Goal: Task Accomplishment & Management: Use online tool/utility

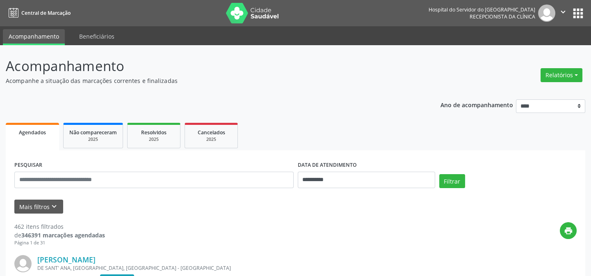
click at [577, 74] on button "Relatórios" at bounding box center [561, 75] width 42 height 14
click at [513, 92] on link "Agendamentos" at bounding box center [540, 92] width 88 height 11
select select "*"
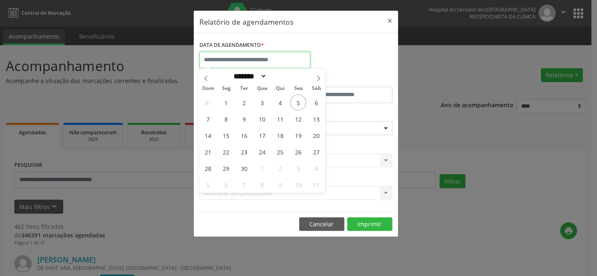
click at [236, 59] on input "text" at bounding box center [254, 60] width 111 height 16
click at [297, 102] on span "5" at bounding box center [298, 102] width 16 height 16
type input "**********"
click at [298, 101] on span "5" at bounding box center [298, 102] width 16 height 16
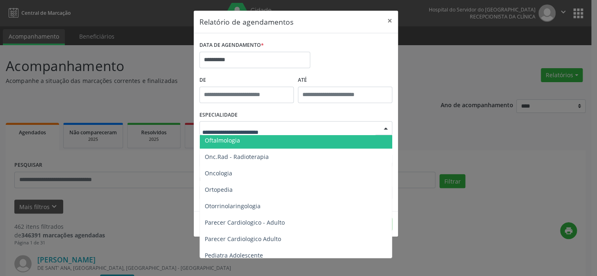
scroll to position [1081, 0]
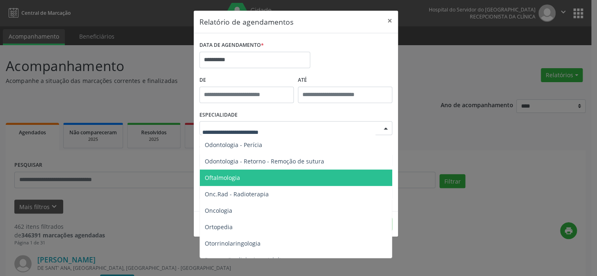
click at [237, 176] on span "Oftalmologia" at bounding box center [222, 177] width 35 height 8
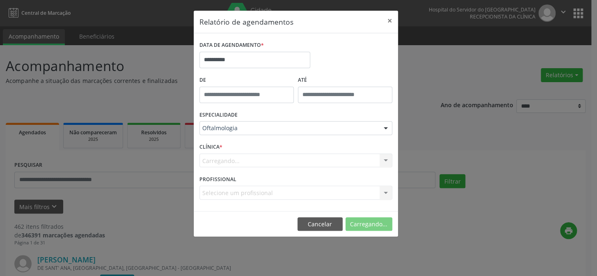
click at [232, 156] on div "Carregando... Nenhum resultado encontrado para: " " Não há nenhuma opção para s…" at bounding box center [295, 160] width 193 height 14
click at [248, 146] on div "CLÍNICA * Carregando... Nenhum resultado encontrado para: " " Não há nenhuma op…" at bounding box center [295, 157] width 197 height 32
click at [227, 155] on div "Carregando... Nenhum resultado encontrado para: " " Não há nenhuma opção para s…" at bounding box center [295, 160] width 193 height 14
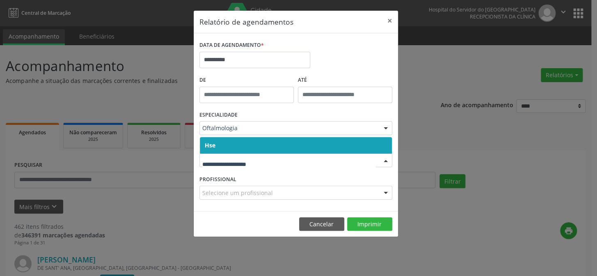
click at [225, 145] on span "Hse" at bounding box center [296, 145] width 192 height 16
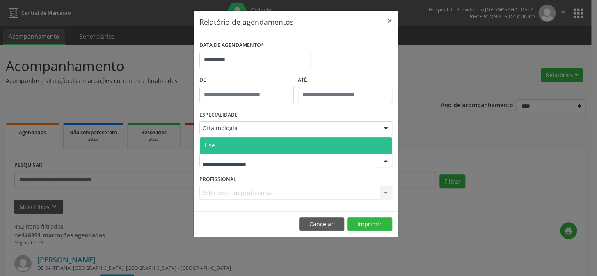
click at [227, 146] on span "Hse" at bounding box center [296, 145] width 192 height 16
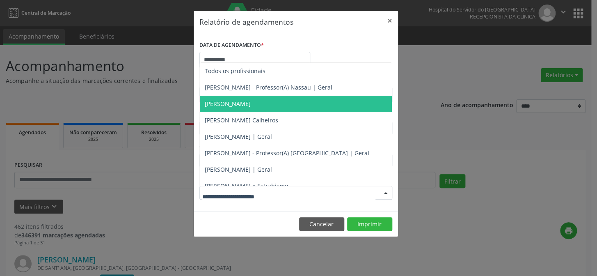
scroll to position [74, 0]
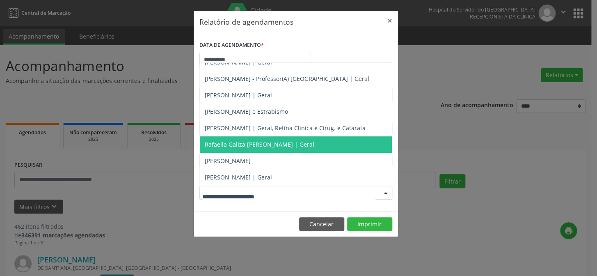
click at [221, 144] on span "Rafaella Galiza [PERSON_NAME] | Geral" at bounding box center [259, 144] width 109 height 8
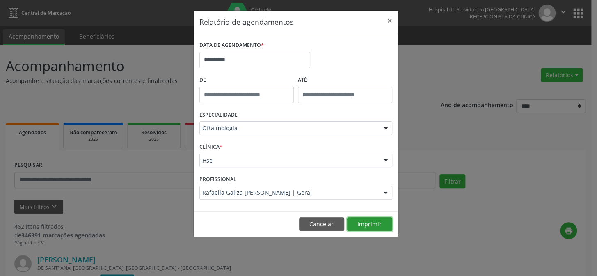
click at [367, 222] on button "Imprimir" at bounding box center [369, 224] width 45 height 14
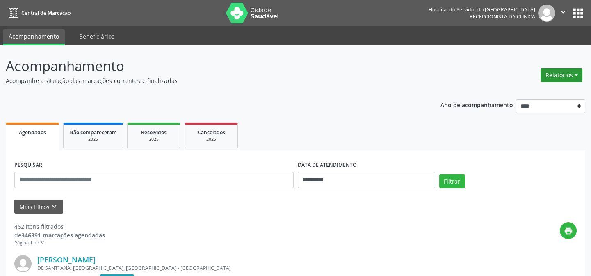
click at [575, 73] on button "Relatórios" at bounding box center [561, 75] width 42 height 14
click at [512, 91] on link "Agendamentos" at bounding box center [540, 92] width 88 height 11
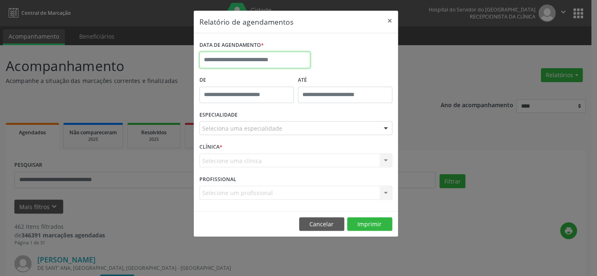
click at [244, 57] on input "text" at bounding box center [254, 60] width 111 height 16
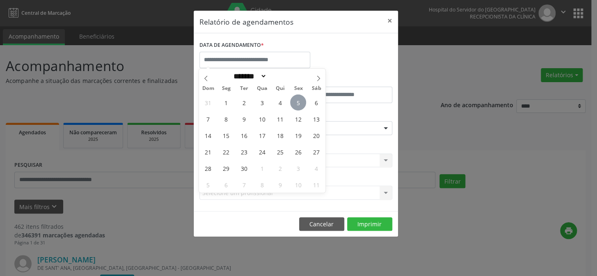
click at [297, 102] on span "5" at bounding box center [298, 102] width 16 height 16
type input "**********"
click at [297, 102] on span "5" at bounding box center [298, 102] width 16 height 16
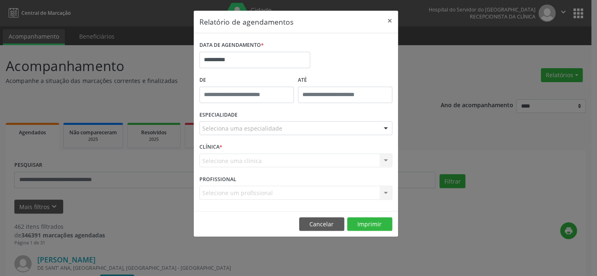
type input "*****"
click at [230, 96] on input "*****" at bounding box center [246, 95] width 94 height 16
drag, startPoint x: 228, startPoint y: 151, endPoint x: 227, endPoint y: 145, distance: 6.0
click at [228, 151] on div "CLÍNICA * Selecione uma clínica Nenhum resultado encontrado para: " " Não há ne…" at bounding box center [295, 157] width 197 height 32
click at [223, 160] on div "Selecione uma clínica Nenhum resultado encontrado para: " " Não há nenhuma opçã…" at bounding box center [295, 160] width 193 height 14
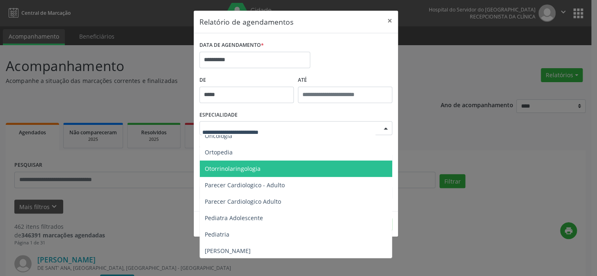
scroll to position [1081, 0]
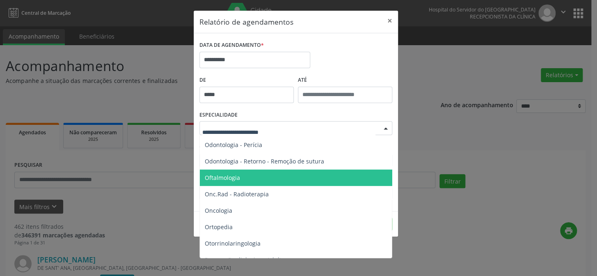
click at [221, 176] on span "Oftalmologia" at bounding box center [222, 177] width 35 height 8
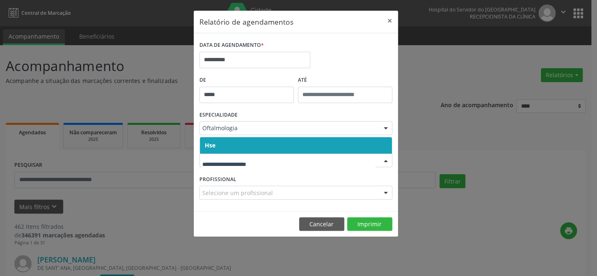
drag, startPoint x: 221, startPoint y: 163, endPoint x: 231, endPoint y: 162, distance: 9.4
click at [235, 146] on span "Hse" at bounding box center [296, 145] width 192 height 16
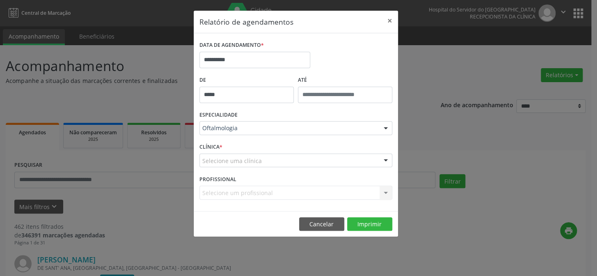
click at [235, 155] on div "Selecione uma clínica" at bounding box center [295, 160] width 193 height 14
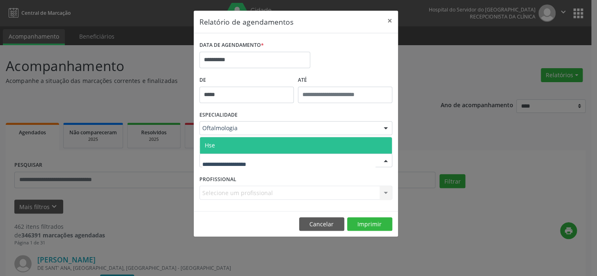
click at [235, 146] on span "Hse" at bounding box center [296, 145] width 192 height 16
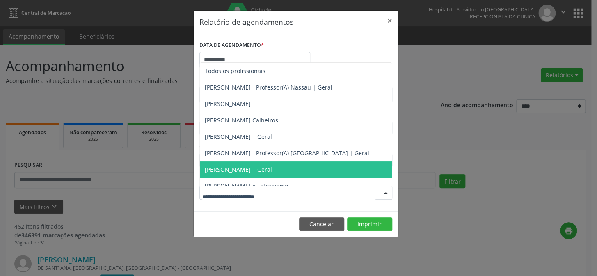
scroll to position [90, 0]
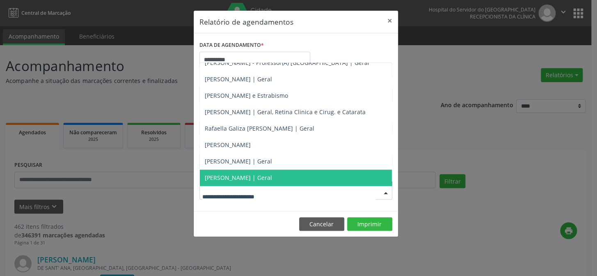
click at [227, 177] on span "[PERSON_NAME] | Geral" at bounding box center [238, 177] width 67 height 8
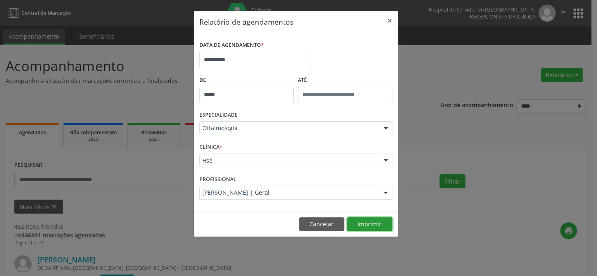
click at [365, 223] on button "Imprimir" at bounding box center [369, 224] width 45 height 14
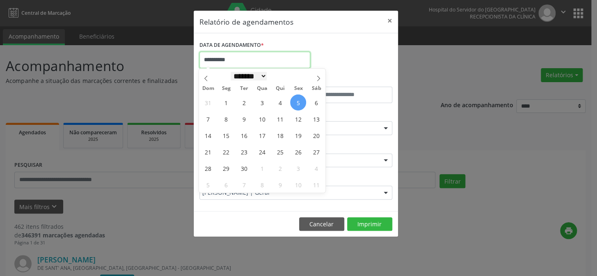
click at [242, 65] on input "**********" at bounding box center [254, 60] width 111 height 16
click at [298, 101] on span "5" at bounding box center [298, 102] width 16 height 16
type input "**********"
click at [298, 102] on span "5" at bounding box center [298, 102] width 16 height 16
type input "*****"
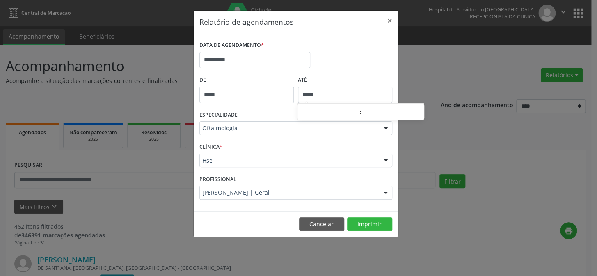
click at [298, 102] on input "*****" at bounding box center [345, 95] width 94 height 16
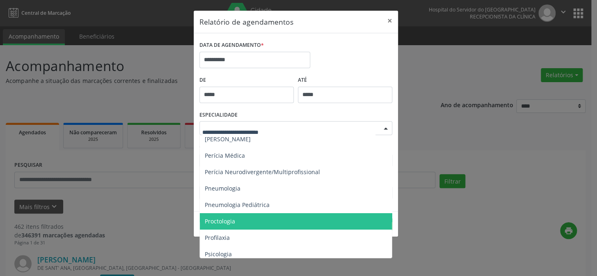
scroll to position [1379, 0]
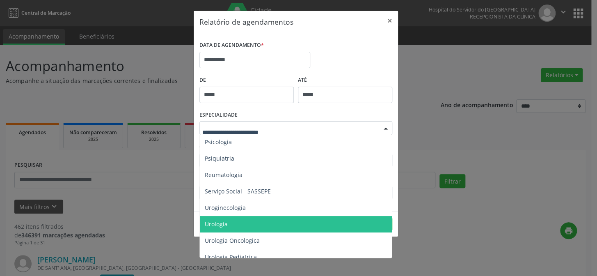
click at [236, 224] on span "Urologia" at bounding box center [296, 224] width 193 height 16
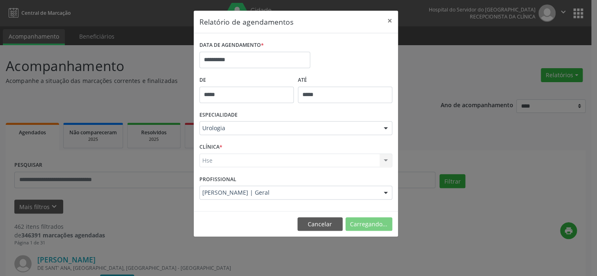
click at [224, 159] on div "Hse Hse Nenhum resultado encontrado para: " " Não há nenhuma opção para ser exi…" at bounding box center [295, 160] width 193 height 14
click at [228, 144] on div "CLÍNICA * Hse Hse Nenhum resultado encontrado para: " " Não há nenhuma opção pa…" at bounding box center [295, 157] width 197 height 32
click at [226, 163] on div "Hse Hse Nenhum resultado encontrado para: " " Não há nenhuma opção para ser exi…" at bounding box center [295, 160] width 193 height 14
click at [216, 166] on div "Hse Hse Nenhum resultado encontrado para: " " Não há nenhuma opção para ser exi…" at bounding box center [295, 160] width 193 height 14
click at [247, 144] on div "CLÍNICA * Hse Hse Nenhum resultado encontrado para: " " Não há nenhuma opção pa…" at bounding box center [295, 157] width 197 height 32
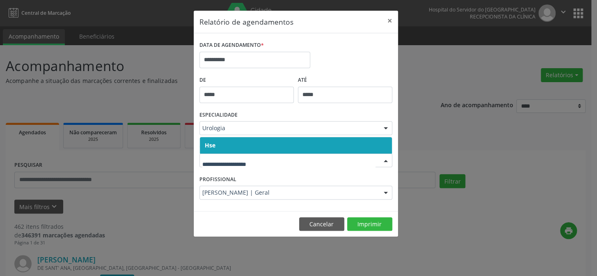
drag, startPoint x: 202, startPoint y: 162, endPoint x: 208, endPoint y: 160, distance: 6.5
click at [220, 142] on span "Hse" at bounding box center [296, 145] width 192 height 16
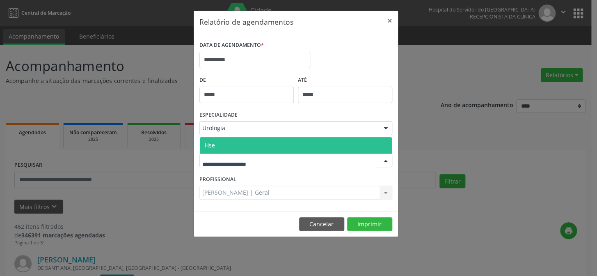
drag, startPoint x: 229, startPoint y: 144, endPoint x: 234, endPoint y: 181, distance: 37.2
click at [230, 148] on span "Hse" at bounding box center [296, 145] width 192 height 16
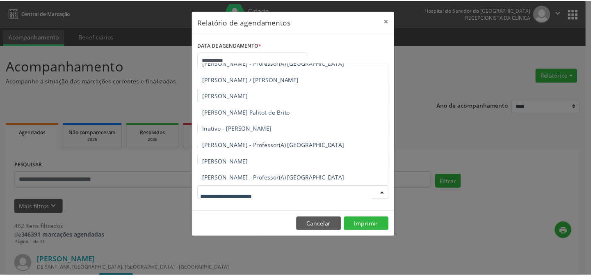
scroll to position [172, 0]
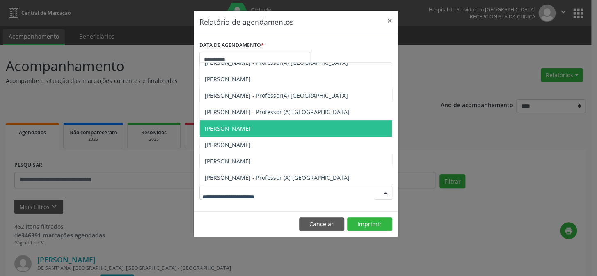
click at [235, 128] on span "[PERSON_NAME]" at bounding box center [228, 128] width 46 height 8
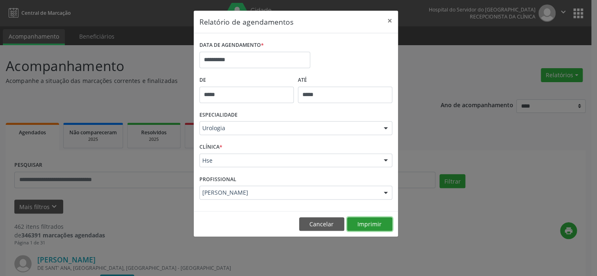
click at [365, 226] on button "Imprimir" at bounding box center [369, 224] width 45 height 14
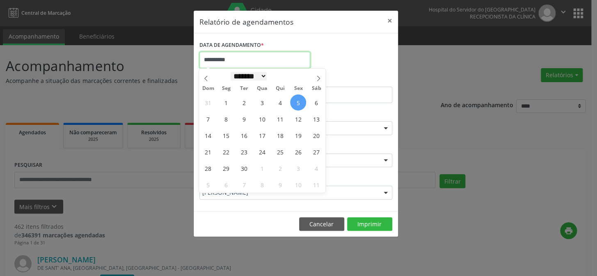
click at [233, 63] on input "**********" at bounding box center [254, 60] width 111 height 16
click at [297, 101] on span "5" at bounding box center [298, 102] width 16 height 16
type input "**********"
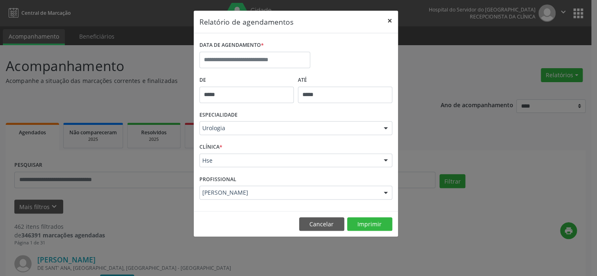
click at [388, 19] on button "×" at bounding box center [389, 21] width 16 height 20
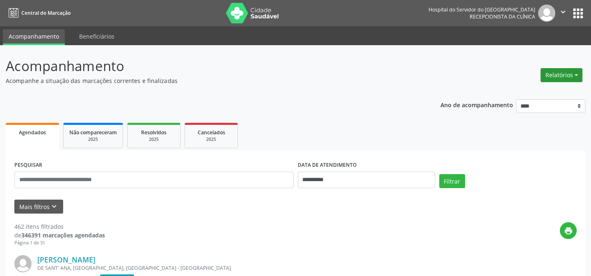
click at [562, 72] on button "Relatórios" at bounding box center [561, 75] width 42 height 14
click at [517, 92] on link "Agendamentos" at bounding box center [540, 92] width 88 height 11
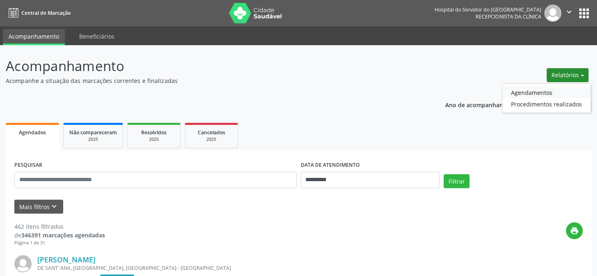
select select "*"
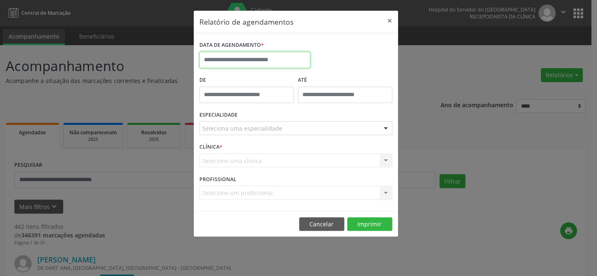
click at [221, 58] on input "text" at bounding box center [254, 60] width 111 height 16
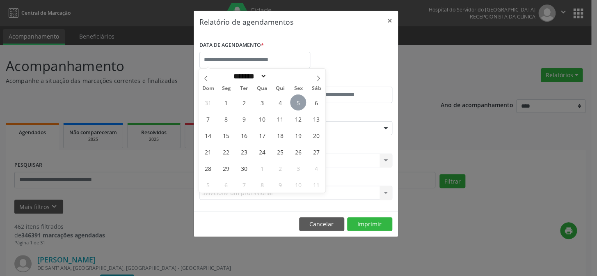
click at [297, 102] on span "5" at bounding box center [298, 102] width 16 height 16
type input "**********"
click at [295, 100] on span "5" at bounding box center [298, 102] width 16 height 16
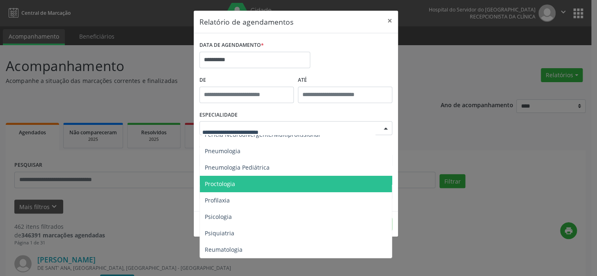
scroll to position [1386, 0]
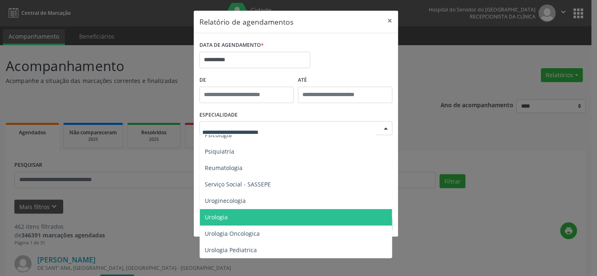
click at [211, 216] on span "Urologia" at bounding box center [216, 217] width 23 height 8
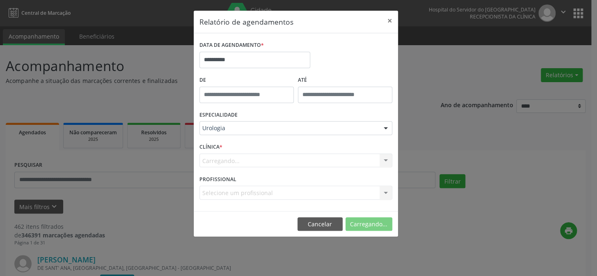
click at [226, 155] on div "Carregando... Nenhum resultado encontrado para: " " Não há nenhuma opção para s…" at bounding box center [295, 160] width 193 height 14
click at [230, 143] on div "CLÍNICA * Carregando... Nenhum resultado encontrado para: " " Não há nenhuma op…" at bounding box center [295, 157] width 197 height 32
click at [230, 154] on div "Carregando... Nenhum resultado encontrado para: " " Não há nenhuma opção para s…" at bounding box center [295, 160] width 193 height 14
click at [245, 144] on div "CLÍNICA * Carregando... Nenhum resultado encontrado para: " " Não há nenhuma op…" at bounding box center [295, 157] width 197 height 32
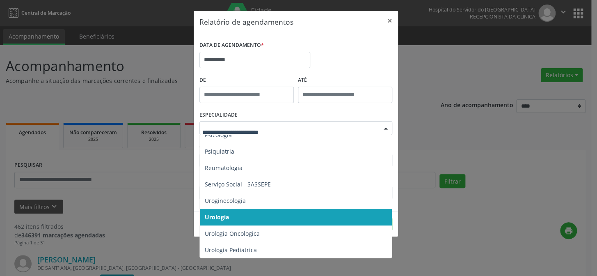
drag, startPoint x: 80, startPoint y: 179, endPoint x: 85, endPoint y: 179, distance: 4.5
click at [82, 179] on div "**********" at bounding box center [298, 138] width 597 height 276
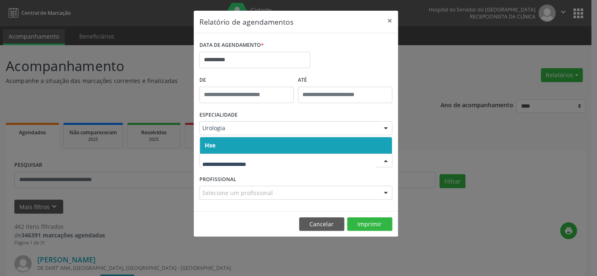
drag, startPoint x: 225, startPoint y: 146, endPoint x: 226, endPoint y: 154, distance: 8.2
click at [225, 146] on span "Hse" at bounding box center [296, 145] width 192 height 16
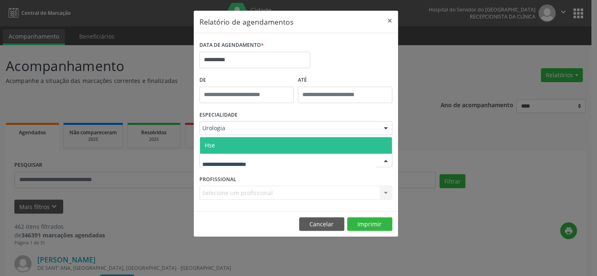
drag, startPoint x: 226, startPoint y: 154, endPoint x: 227, endPoint y: 161, distance: 7.2
drag, startPoint x: 235, startPoint y: 145, endPoint x: 235, endPoint y: 152, distance: 7.4
click at [235, 145] on span "Hse" at bounding box center [296, 145] width 192 height 16
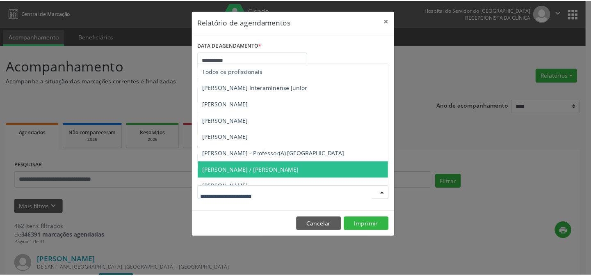
scroll to position [172, 0]
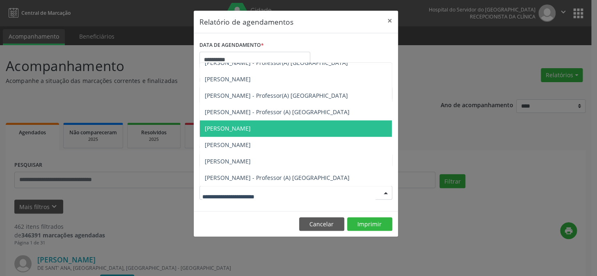
click at [239, 125] on span "[PERSON_NAME]" at bounding box center [296, 128] width 192 height 16
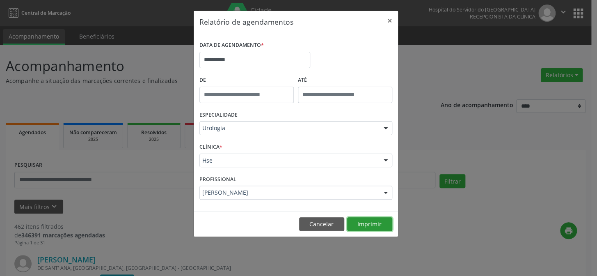
click at [370, 223] on button "Imprimir" at bounding box center [369, 224] width 45 height 14
click at [387, 20] on button "×" at bounding box center [389, 21] width 16 height 20
